Goal: Task Accomplishment & Management: Complete application form

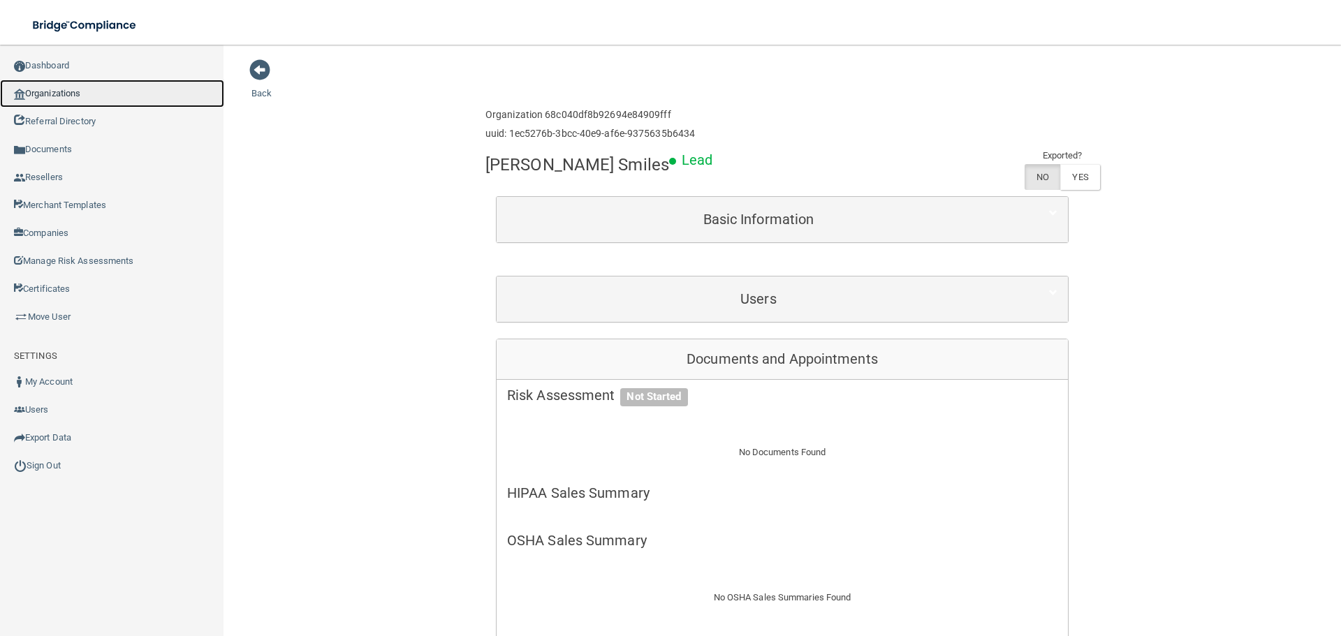
click at [27, 93] on link "Organizations" at bounding box center [112, 94] width 224 height 28
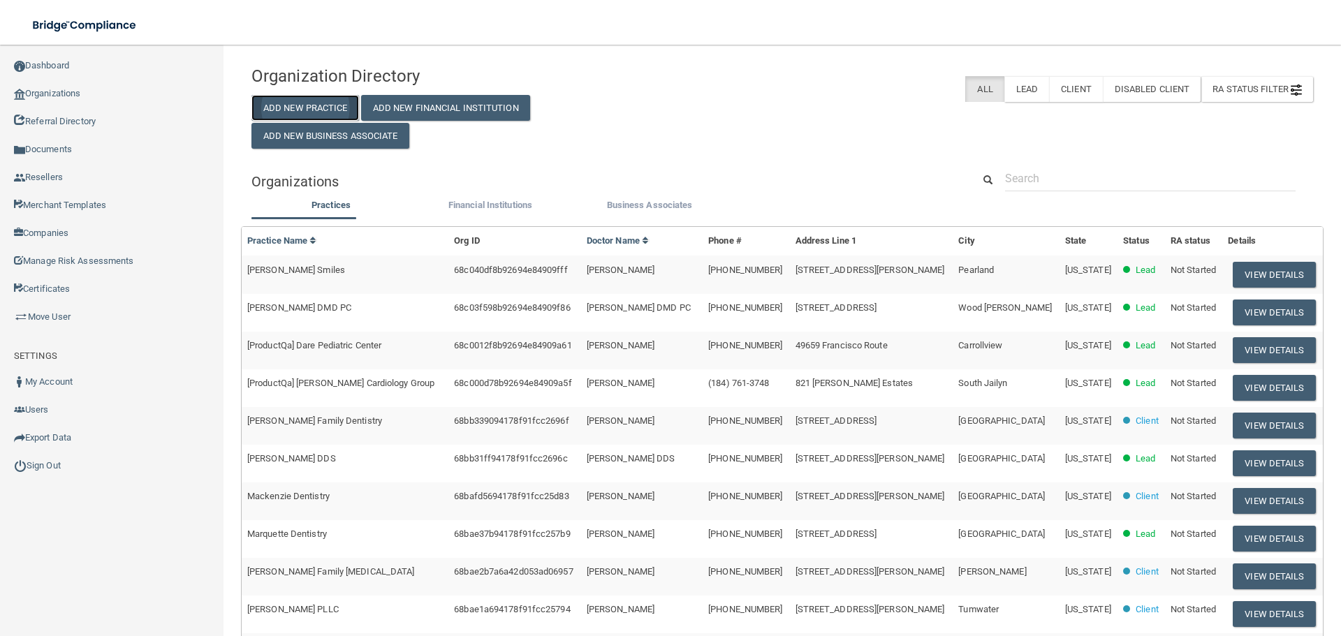
click at [336, 100] on button "Add New Practice" at bounding box center [305, 108] width 108 height 26
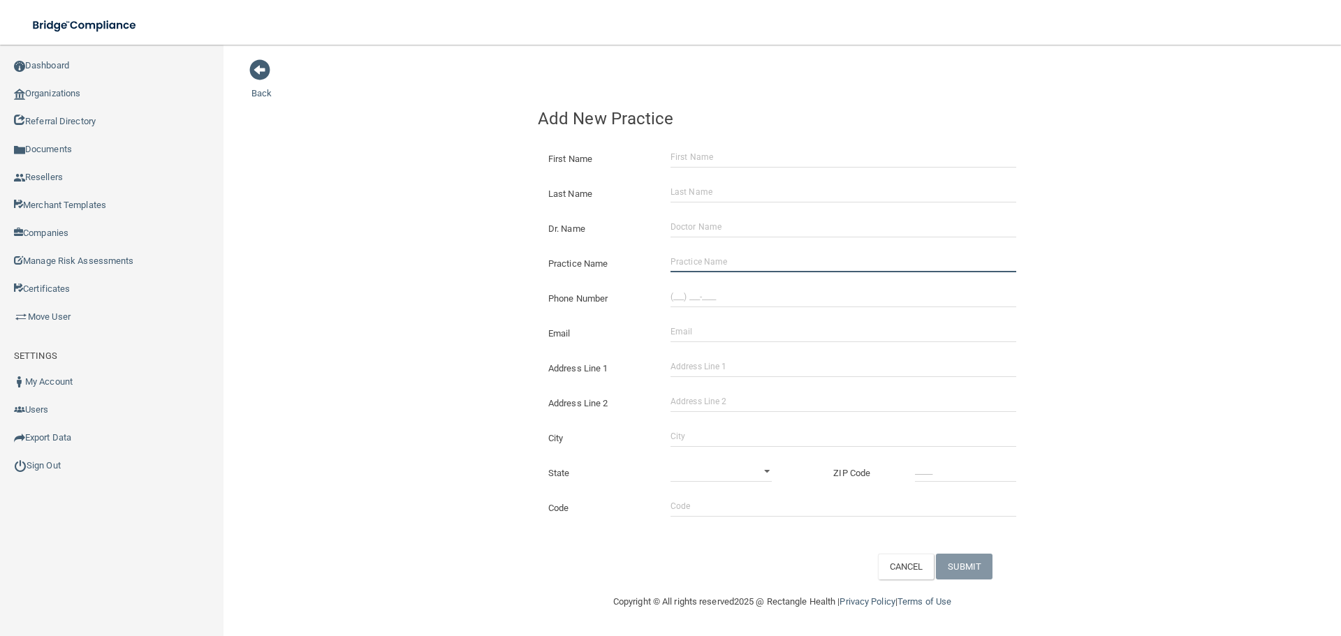
click at [677, 263] on input "Practice Name" at bounding box center [844, 261] width 346 height 21
paste input "Lake Dental Care"
type input "Lake Dental Care"
click at [722, 309] on div "Phone Number" at bounding box center [782, 293] width 510 height 35
click at [711, 300] on input "(___) ___-____" at bounding box center [844, 296] width 346 height 21
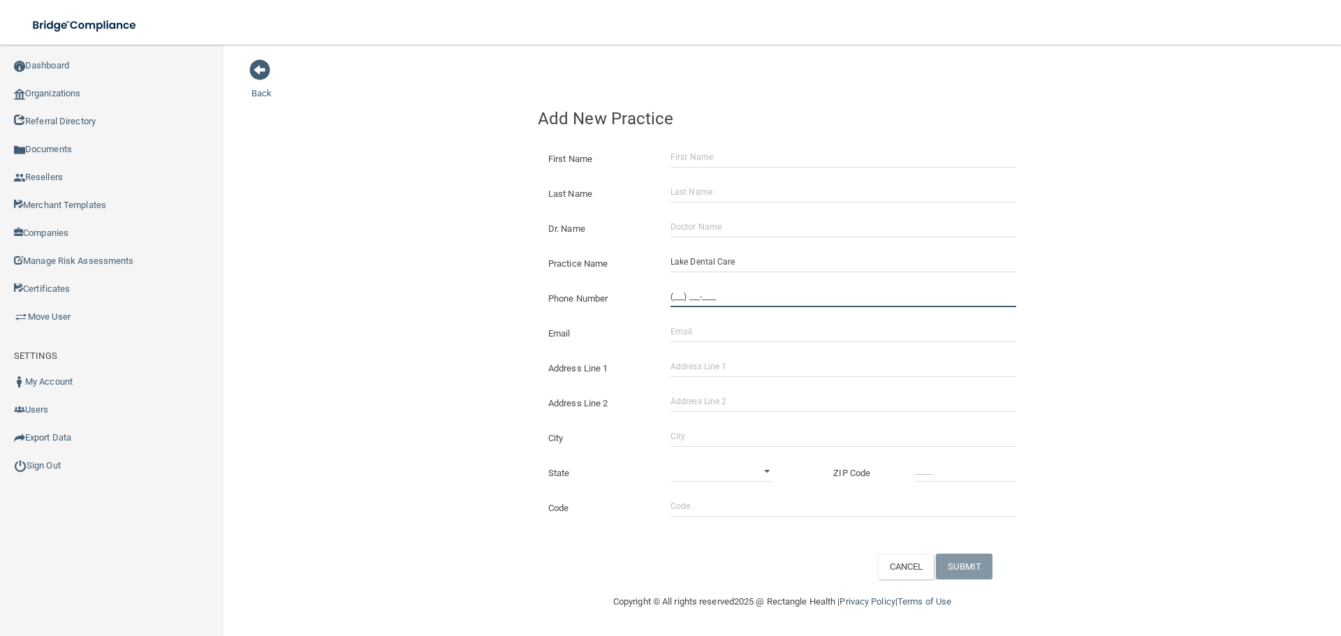
paste input "763) 262-0259"
type input "[PHONE_NUMBER]"
click at [254, 228] on div "Back Add New Practice First Name Last Name Dr. Name Practice Name Lake Dental C…" at bounding box center [782, 319] width 1062 height 521
drag, startPoint x: 769, startPoint y: 371, endPoint x: 751, endPoint y: 377, distance: 19.0
click at [768, 371] on input "Address Line 1" at bounding box center [844, 366] width 346 height 21
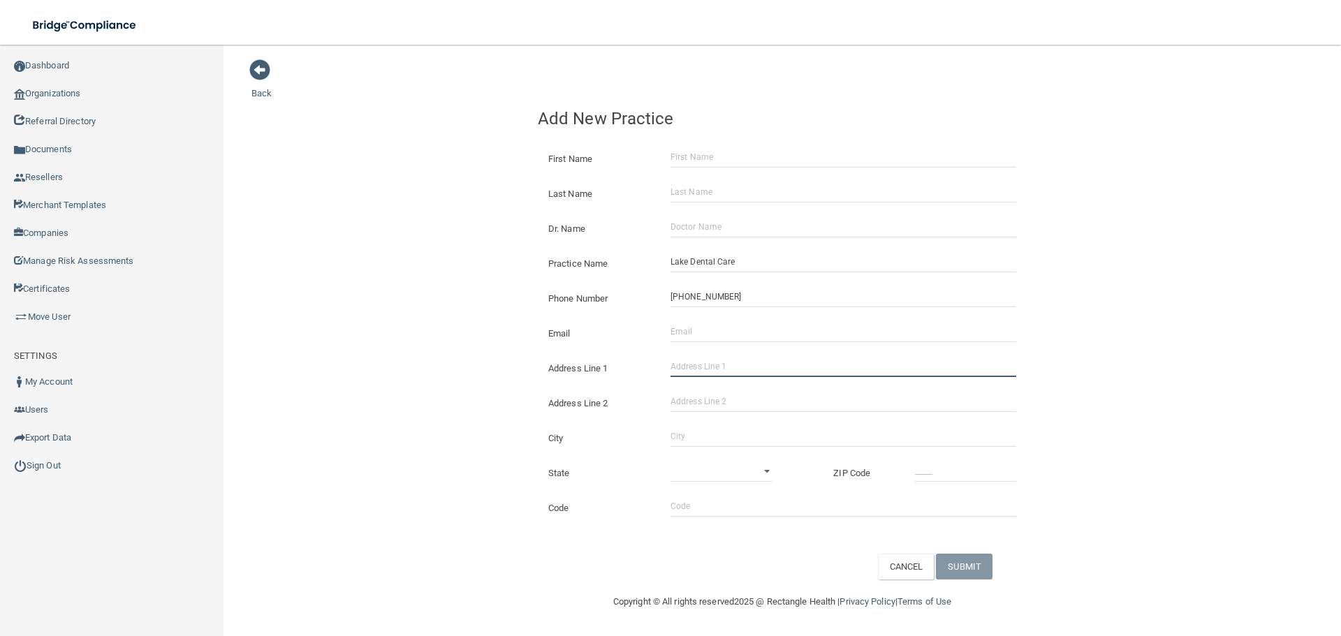
paste input "[STREET_ADDRESS][PERSON_NAME]"
type input "[STREET_ADDRESS][PERSON_NAME]"
click at [715, 430] on input "City" at bounding box center [844, 436] width 346 height 21
type input "Big Lake"
click at [745, 469] on select "[US_STATE] [US_STATE] [US_STATE] [US_STATE] [US_STATE] [US_STATE] [US_STATE] [U…" at bounding box center [721, 471] width 101 height 21
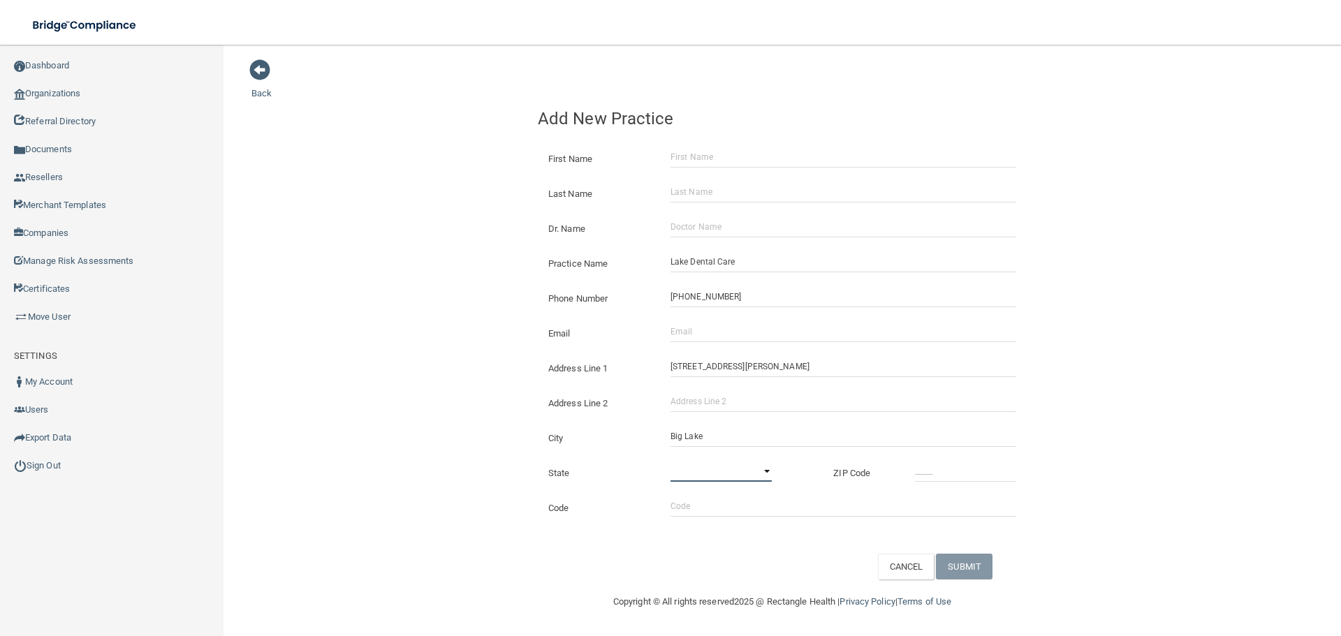
select select "23"
click at [671, 461] on select "[US_STATE] [US_STATE] [US_STATE] [US_STATE] [US_STATE] [US_STATE] [US_STATE] [U…" at bounding box center [721, 471] width 101 height 21
click at [960, 474] on input "_____" at bounding box center [965, 471] width 101 height 21
type input "55309"
click at [468, 377] on div "Back Add New Practice First Name Last Name Dr. Name Practice Name Lake Dental C…" at bounding box center [782, 319] width 1062 height 521
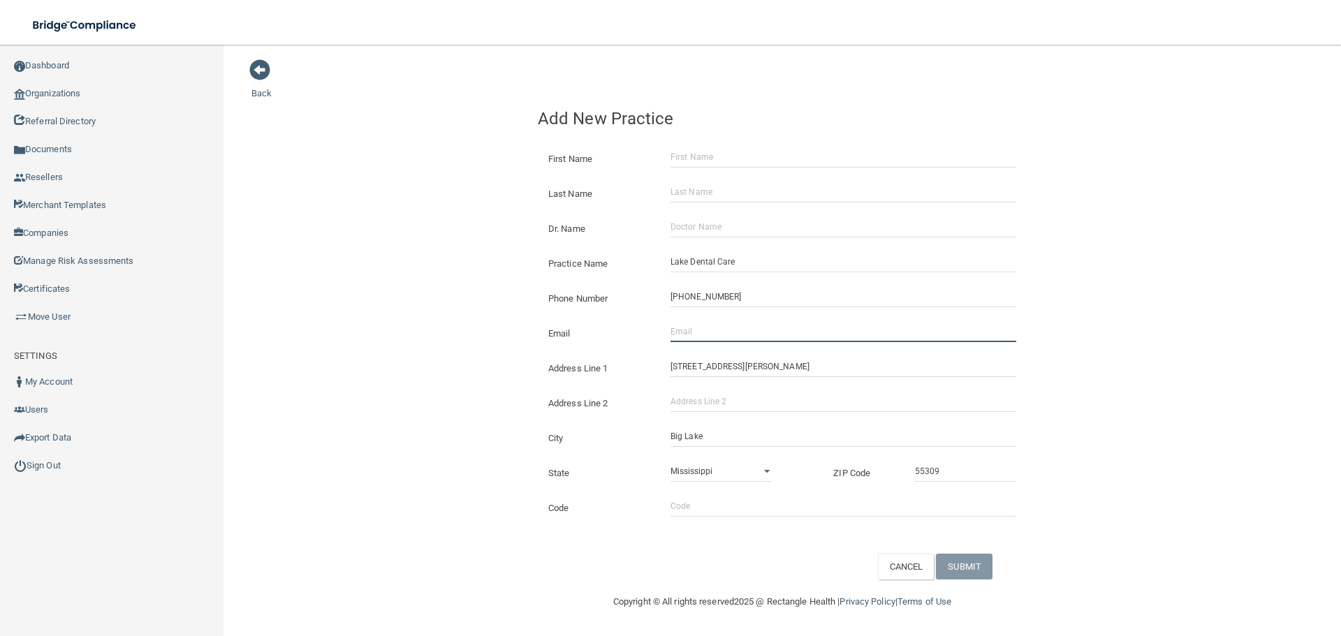
click at [730, 331] on input "Email" at bounding box center [844, 331] width 346 height 21
paste input "[EMAIL_ADDRESS][DOMAIN_NAME]"
type input "[EMAIL_ADDRESS][DOMAIN_NAME]"
drag, startPoint x: 419, startPoint y: 307, endPoint x: 399, endPoint y: 314, distance: 21.2
click at [419, 307] on div "Back Add New Practice First Name Last Name Dr. Name Practice Name Lake Dental C…" at bounding box center [782, 319] width 1062 height 521
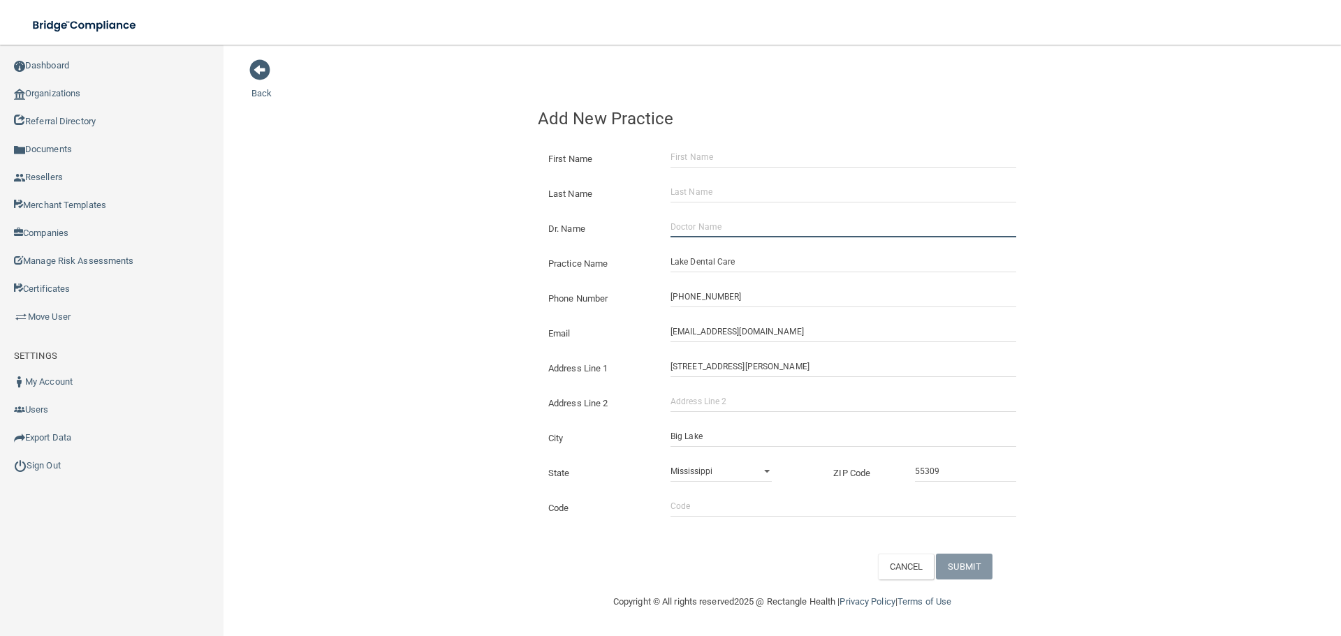
click at [690, 226] on input "Dr. Name" at bounding box center [844, 227] width 346 height 21
paste input "[PERSON_NAME]"
type input "[PERSON_NAME]"
click at [676, 149] on input "First Name" at bounding box center [844, 157] width 346 height 21
paste input "[PERSON_NAME]"
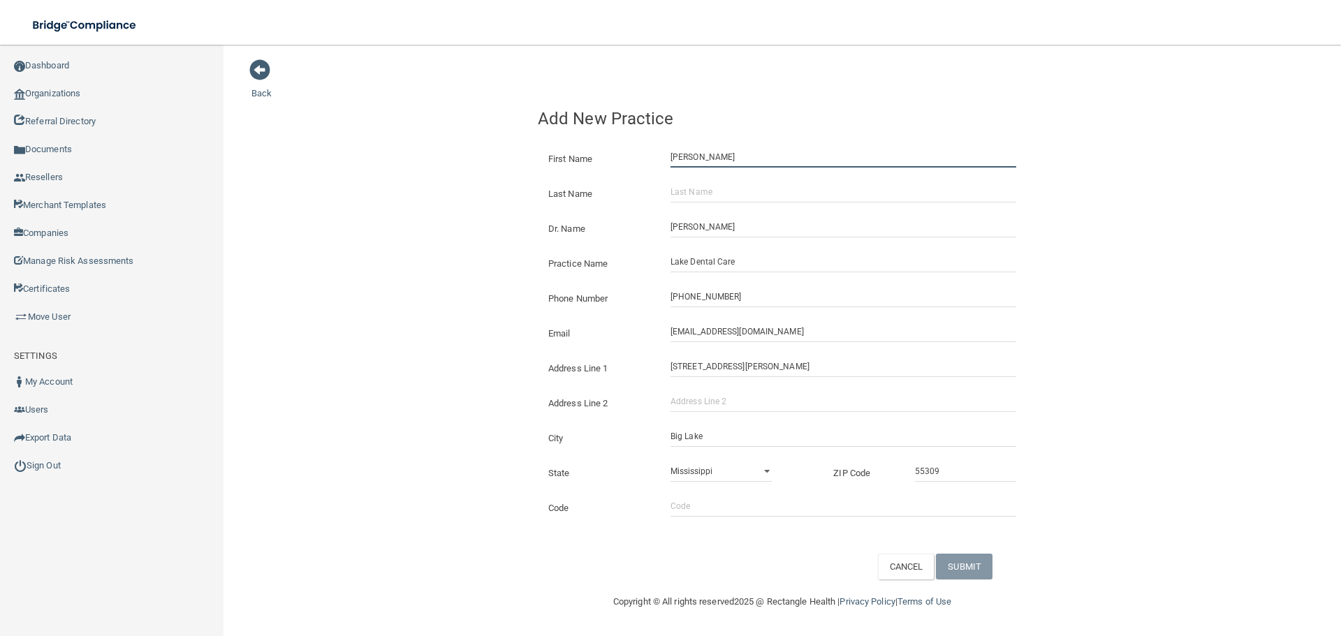
click at [715, 155] on input "[PERSON_NAME]" at bounding box center [844, 157] width 346 height 21
type input "[PERSON_NAME]"
click at [722, 192] on input "Last Name" at bounding box center [844, 192] width 346 height 21
paste input "[PERSON_NAME]"
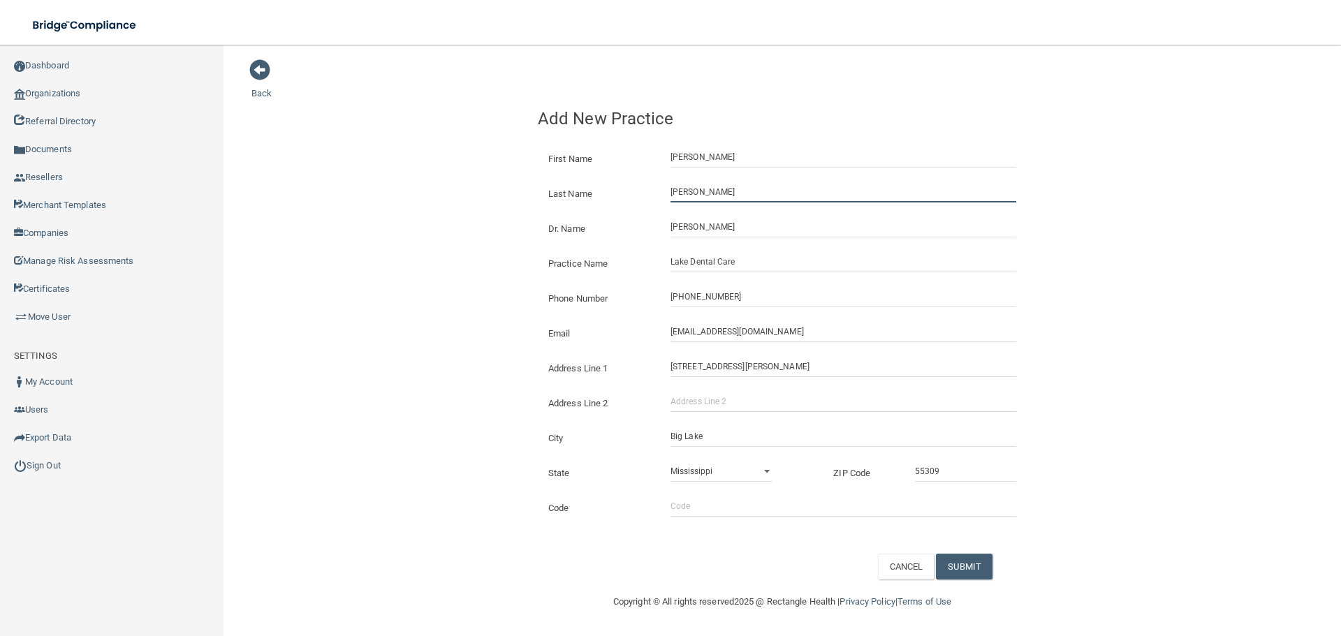
type input "[PERSON_NAME]"
click at [456, 186] on div "Back Add New Practice First Name [PERSON_NAME] Last Name [PERSON_NAME] Dr. Name…" at bounding box center [782, 319] width 1062 height 521
click at [971, 578] on button "SUBMIT" at bounding box center [964, 567] width 57 height 26
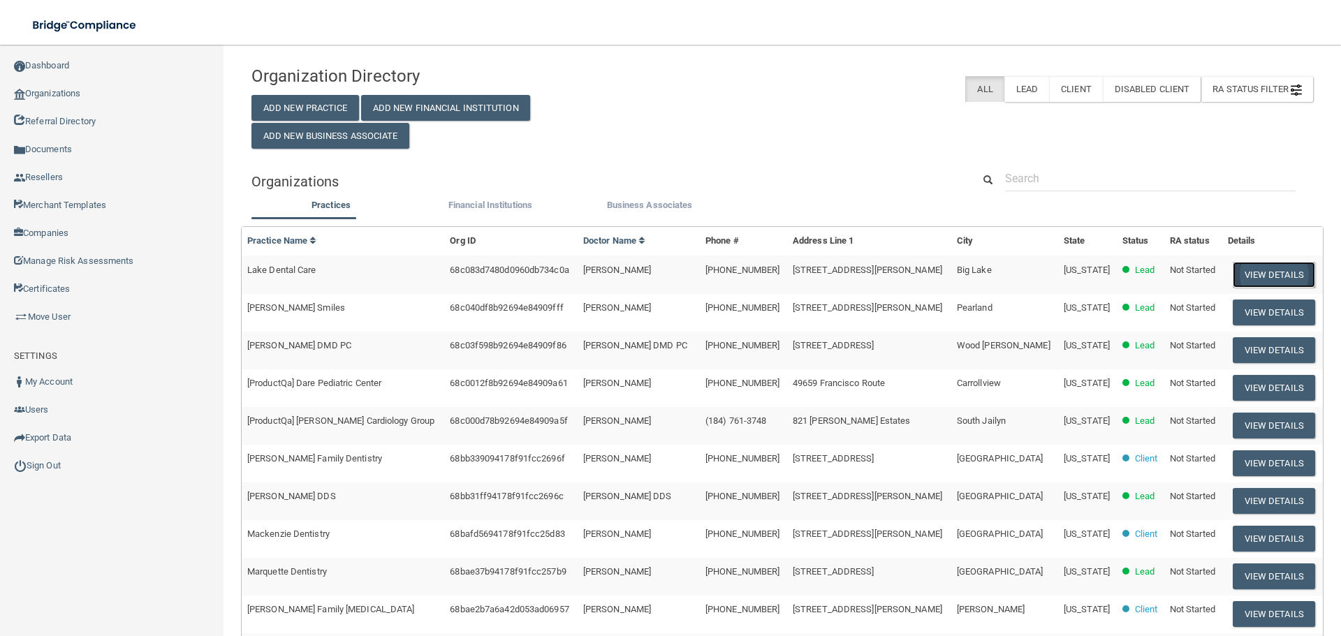
click at [1247, 275] on button "View Details" at bounding box center [1274, 275] width 82 height 26
